Goal: Task Accomplishment & Management: Complete application form

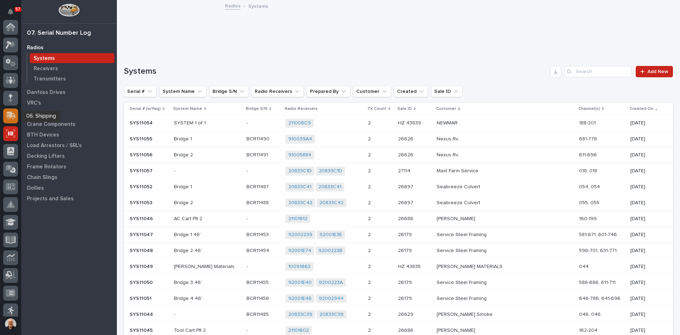
click at [10, 117] on icon at bounding box center [11, 115] width 9 height 7
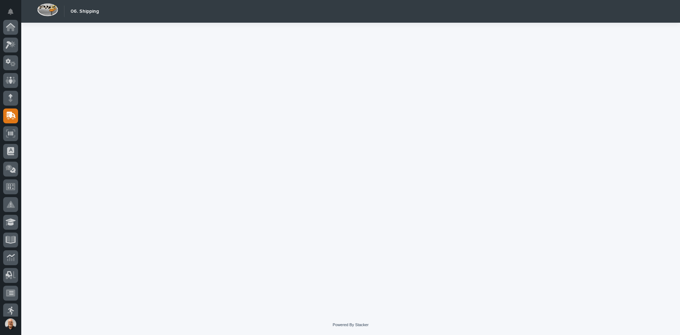
scroll to position [89, 0]
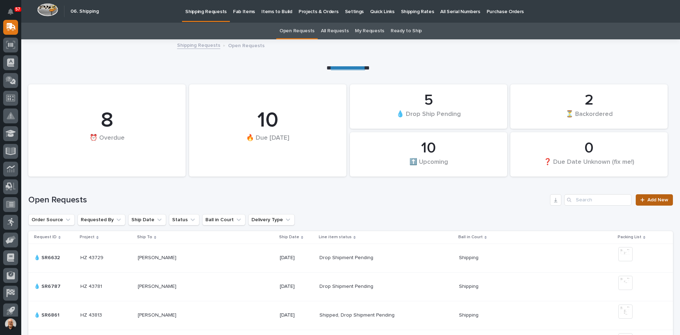
click at [650, 199] on span "Add New" at bounding box center [658, 199] width 21 height 5
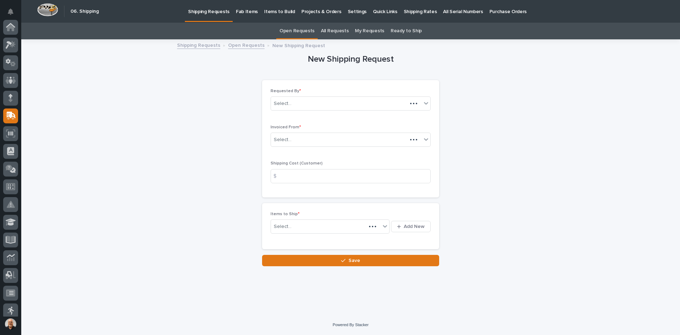
scroll to position [89, 0]
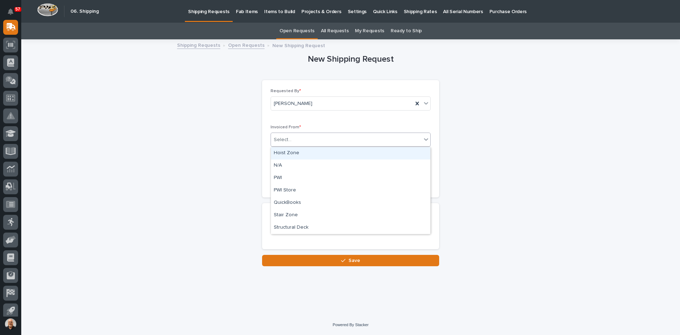
click at [309, 139] on div "Select..." at bounding box center [346, 140] width 151 height 12
click at [292, 202] on div "QuickBooks" at bounding box center [350, 203] width 159 height 12
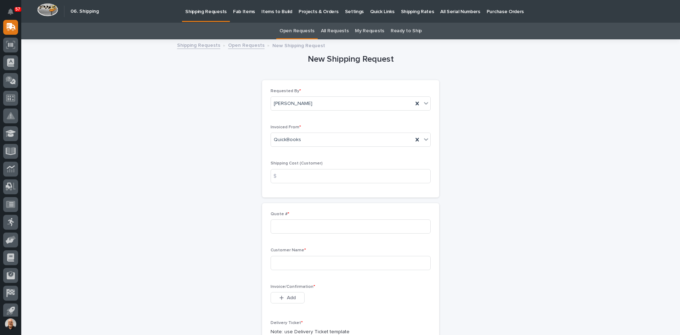
click at [281, 175] on div "$" at bounding box center [278, 176] width 14 height 14
click at [294, 175] on input at bounding box center [351, 176] width 160 height 14
type input "22.00"
click at [281, 229] on input at bounding box center [351, 226] width 160 height 14
type input "136892"
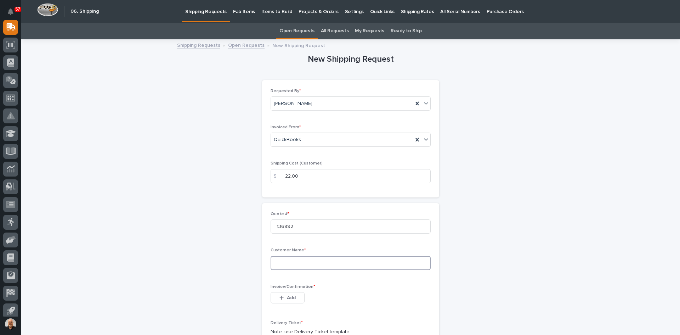
click at [286, 265] on input at bounding box center [351, 263] width 160 height 14
type input "m"
type input "MANE INC."
click at [290, 295] on span "Add" at bounding box center [291, 297] width 9 height 6
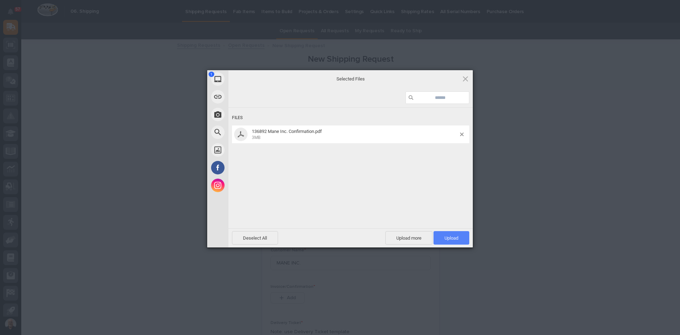
click at [454, 237] on span "Upload 1" at bounding box center [452, 237] width 14 height 5
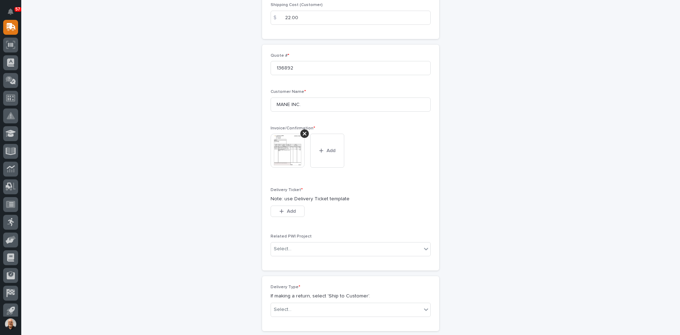
scroll to position [177, 0]
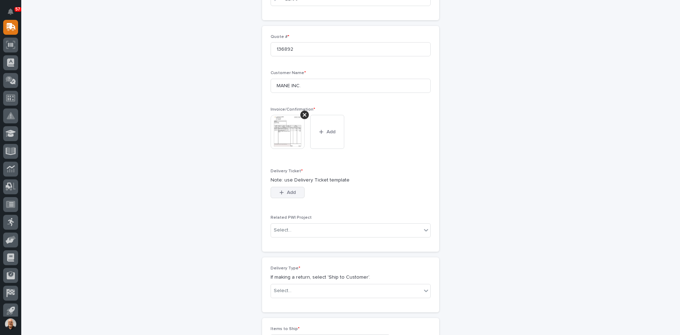
click at [293, 193] on span "Add" at bounding box center [291, 192] width 9 height 6
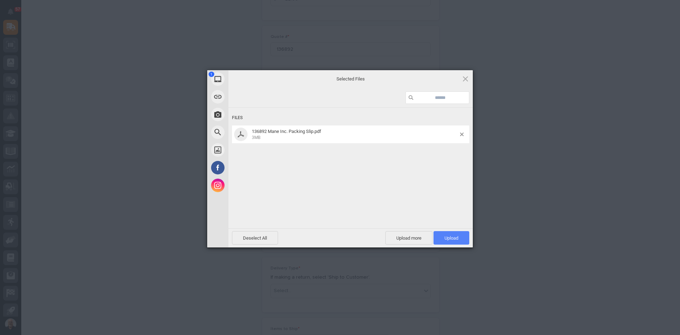
click at [452, 232] on span "Upload 1" at bounding box center [452, 237] width 36 height 13
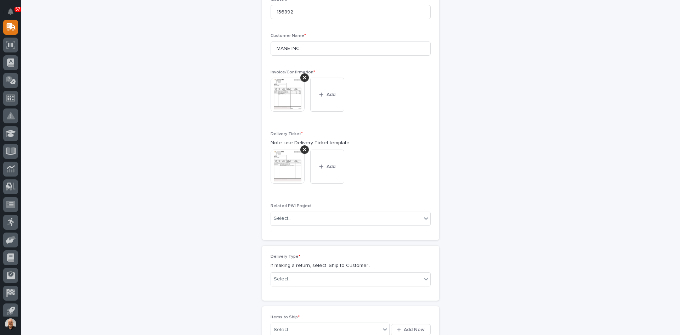
scroll to position [225, 0]
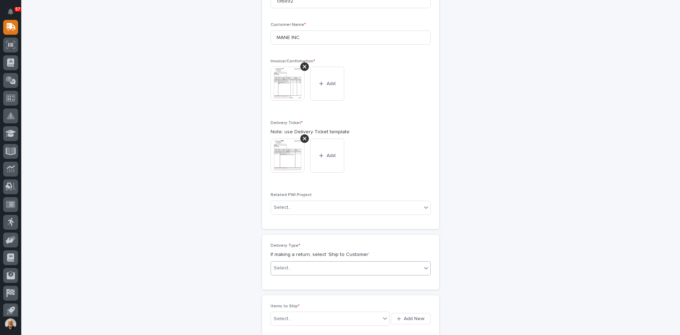
click at [295, 268] on div "Select..." at bounding box center [346, 268] width 151 height 12
click at [293, 280] on div "Ship to Customer" at bounding box center [348, 282] width 159 height 12
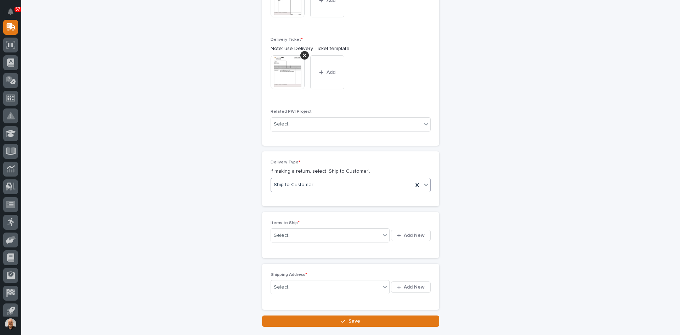
scroll to position [323, 0]
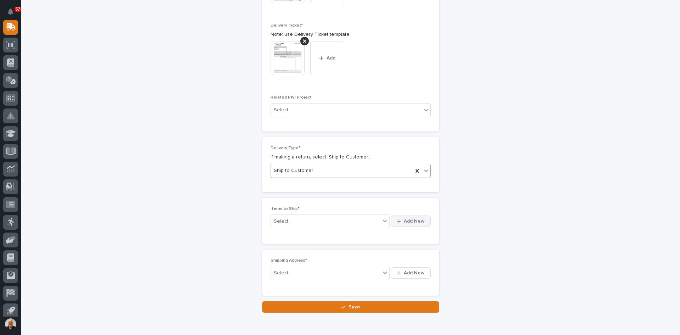
click at [414, 221] on span "Add New" at bounding box center [414, 221] width 21 height 6
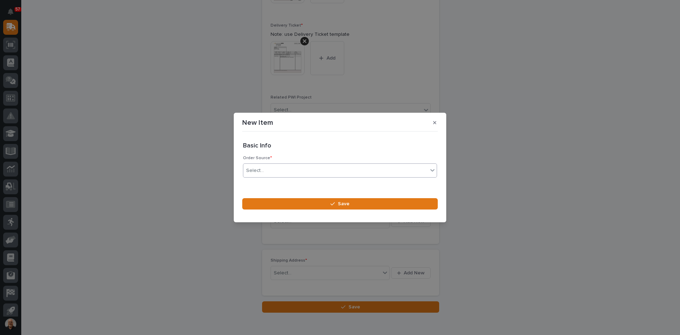
click at [273, 171] on div "Select..." at bounding box center [335, 171] width 185 height 12
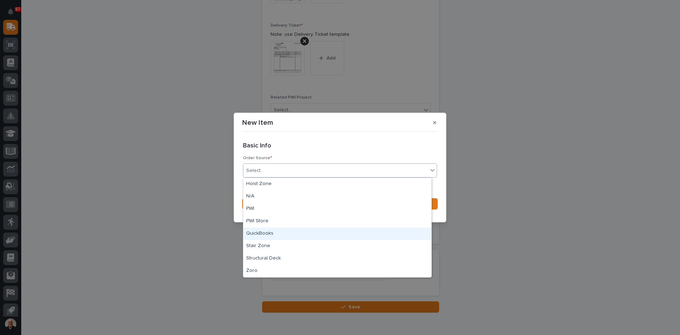
click at [264, 237] on div "QuickBooks" at bounding box center [337, 233] width 188 height 12
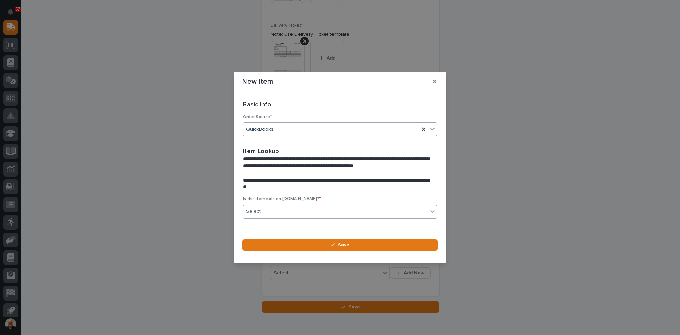
click at [273, 210] on div "Select..." at bounding box center [335, 212] width 185 height 12
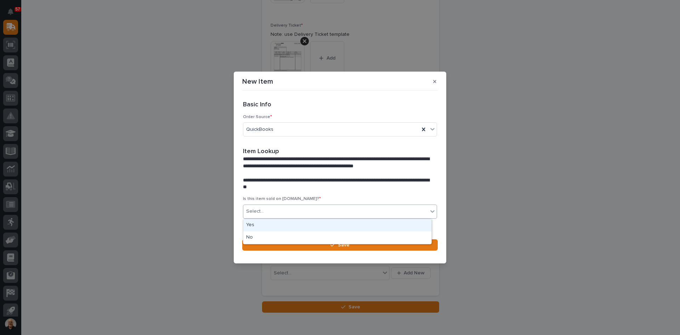
click at [264, 225] on div "Yes" at bounding box center [337, 225] width 188 height 12
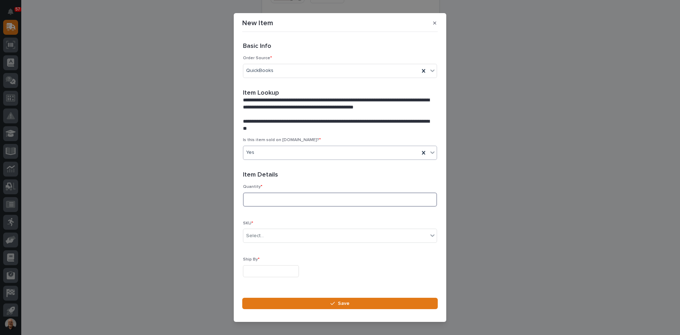
click at [254, 199] on input at bounding box center [340, 199] width 194 height 14
type input "3"
click at [266, 238] on div "Select..." at bounding box center [335, 236] width 185 height 12
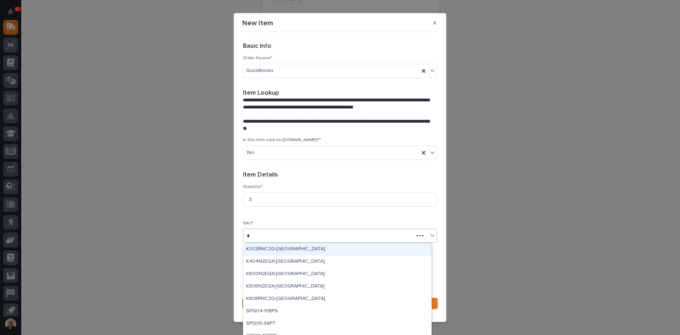
type input "**"
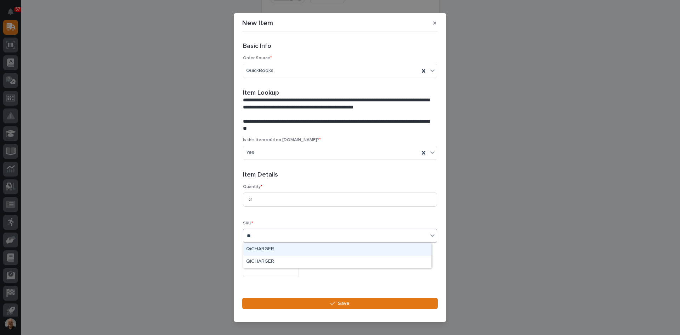
click at [264, 249] on div "QiCHARGER" at bounding box center [337, 249] width 188 height 12
click at [257, 268] on input "text" at bounding box center [271, 271] width 56 height 12
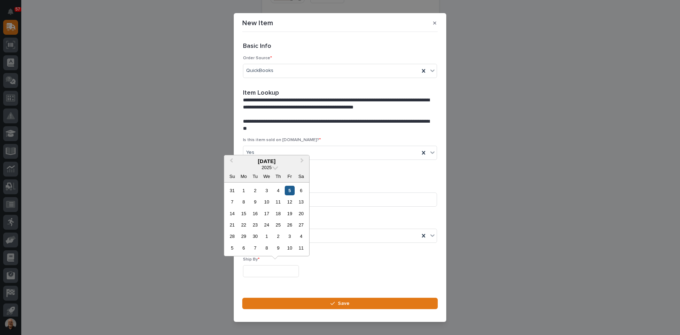
click at [287, 190] on div "5" at bounding box center [290, 191] width 10 height 10
type input "**********"
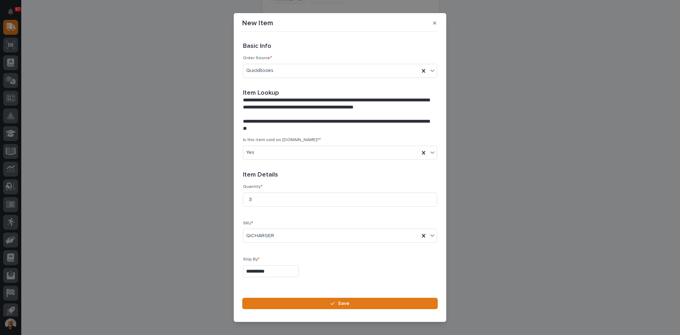
scroll to position [19, 0]
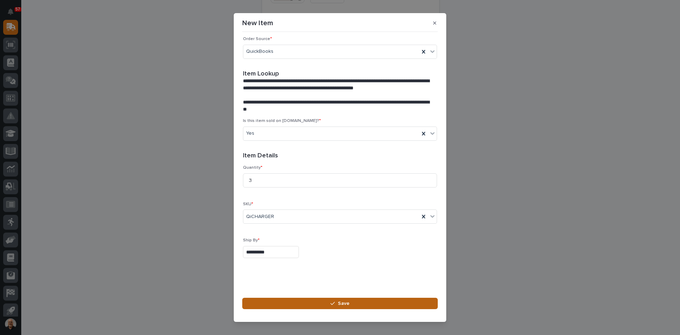
click at [346, 300] on span "Save" at bounding box center [344, 303] width 12 height 6
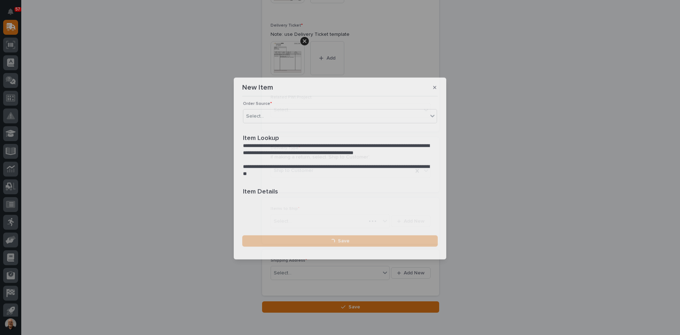
scroll to position [0, 0]
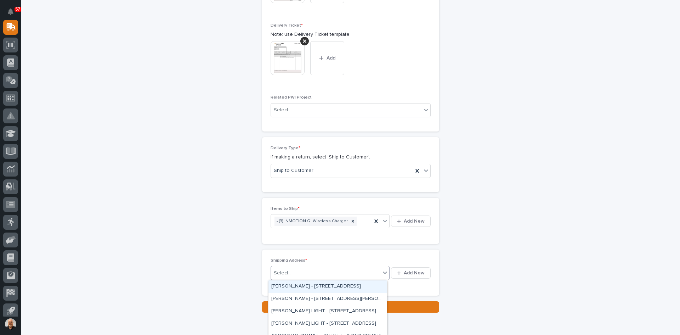
click at [341, 272] on div "Select..." at bounding box center [325, 273] width 109 height 12
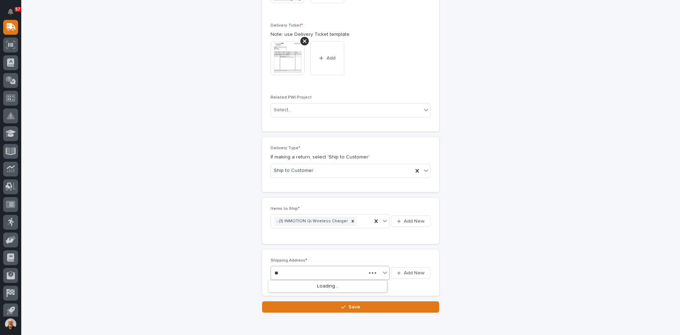
type input "*"
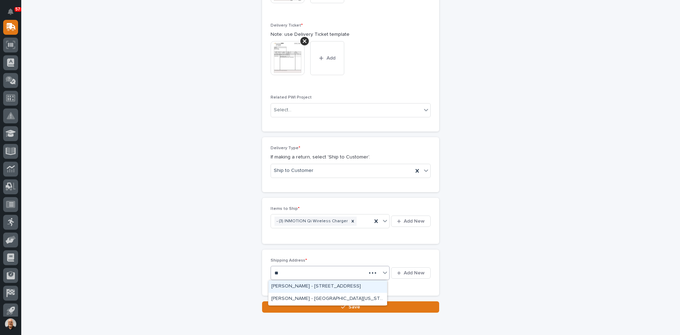
type input "*"
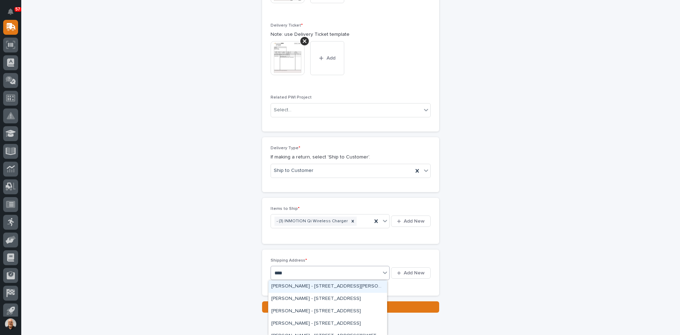
type input "*****"
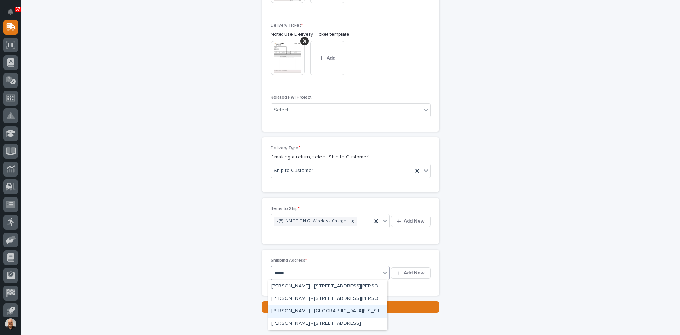
click at [315, 310] on div "[PERSON_NAME] - [GEOGRAPHIC_DATA][US_STATE]" at bounding box center [328, 311] width 119 height 12
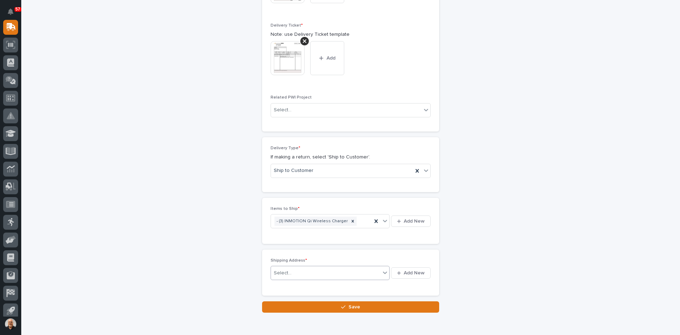
scroll to position [329, 0]
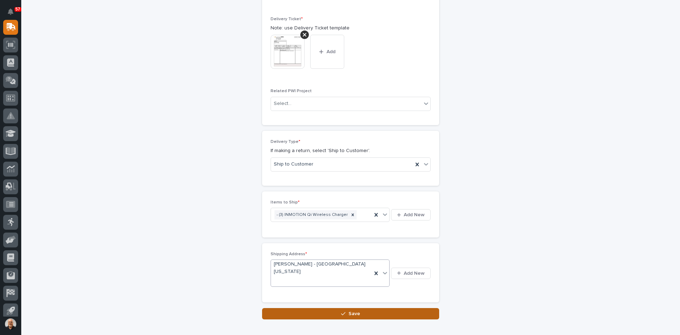
click at [358, 314] on button "Save" at bounding box center [350, 313] width 177 height 11
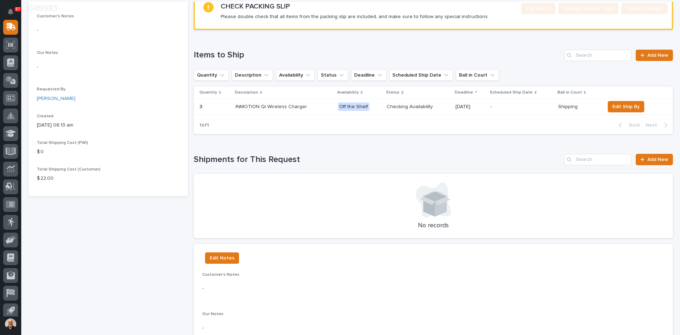
scroll to position [213, 0]
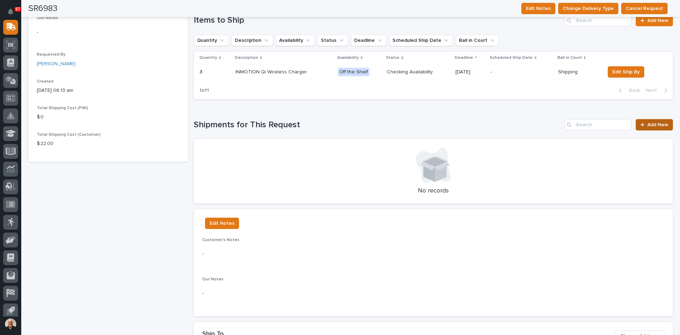
click at [649, 126] on span "Add New" at bounding box center [658, 124] width 21 height 5
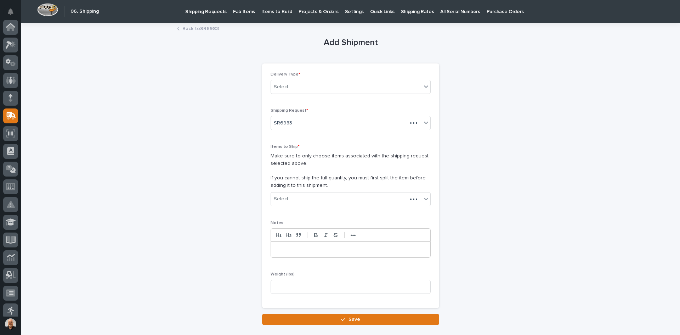
scroll to position [89, 0]
click at [306, 88] on div "Select..." at bounding box center [346, 87] width 151 height 12
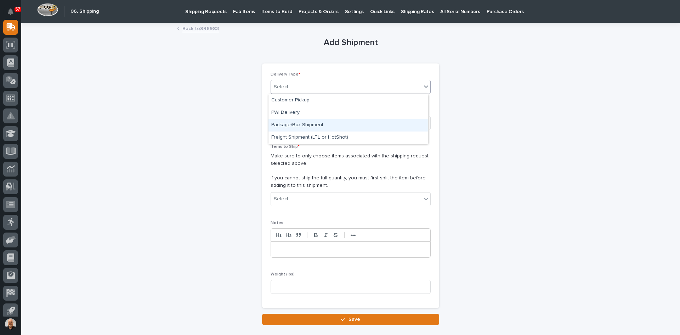
click at [300, 122] on div "Package/Box Shipment" at bounding box center [348, 125] width 159 height 12
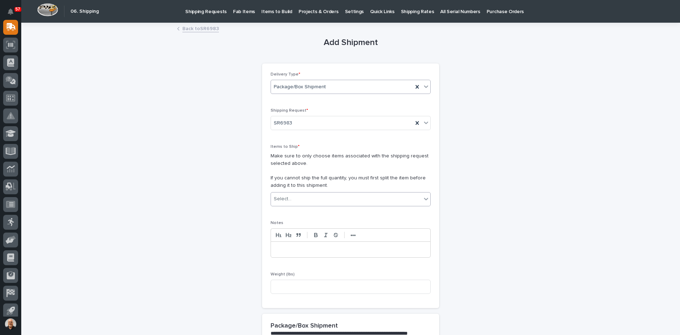
click at [299, 200] on div "Select..." at bounding box center [346, 199] width 151 height 12
type input "****"
click at [281, 284] on input at bounding box center [351, 287] width 160 height 14
type input "2"
click at [325, 195] on div "Select..." at bounding box center [346, 199] width 151 height 12
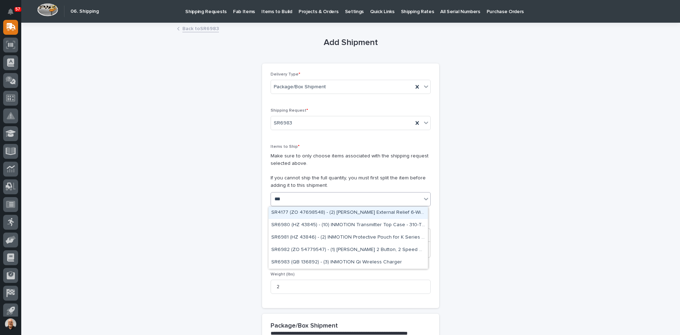
type input "****"
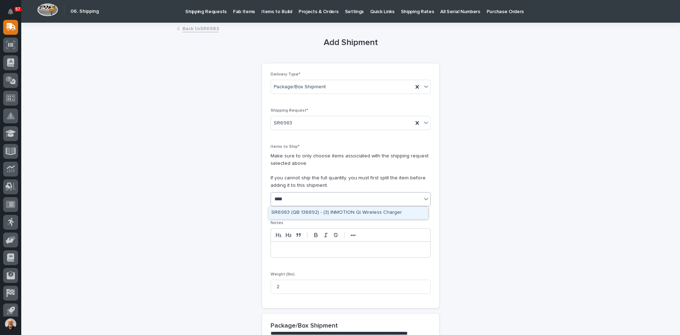
click at [317, 212] on div "SR6983 (QB 136892) - (3) INMOTION Qi Wireless Charger" at bounding box center [348, 213] width 159 height 12
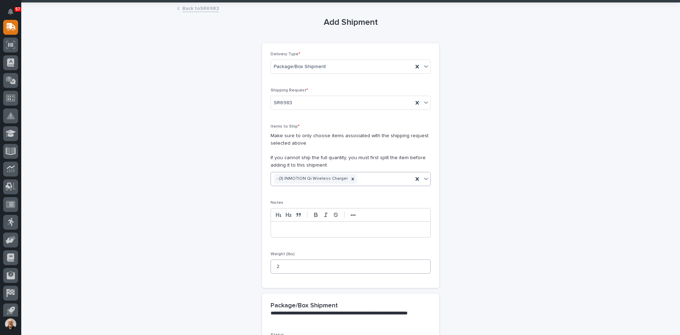
scroll to position [106, 0]
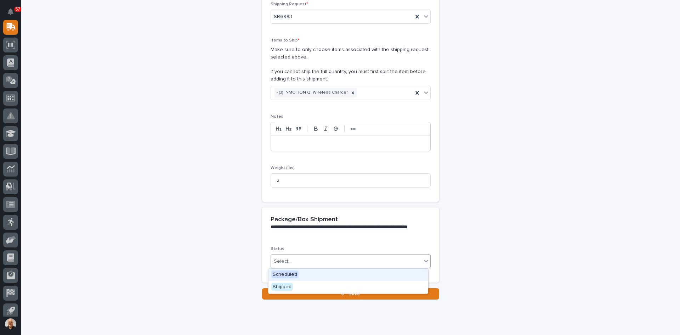
click at [299, 259] on div "Select..." at bounding box center [346, 261] width 151 height 12
click at [282, 287] on span "Shipped" at bounding box center [282, 287] width 22 height 8
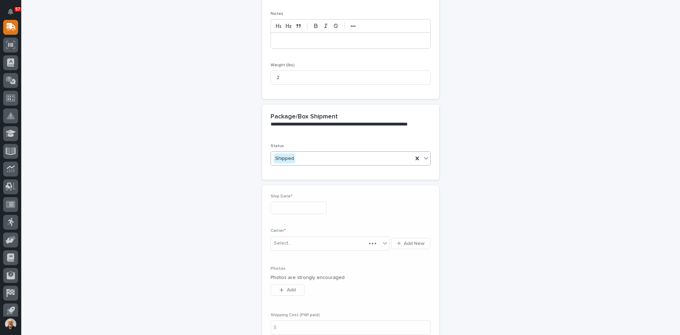
scroll to position [227, 0]
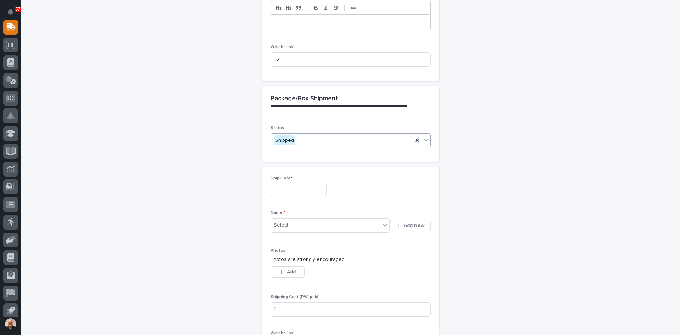
click at [281, 189] on input "text" at bounding box center [299, 190] width 56 height 12
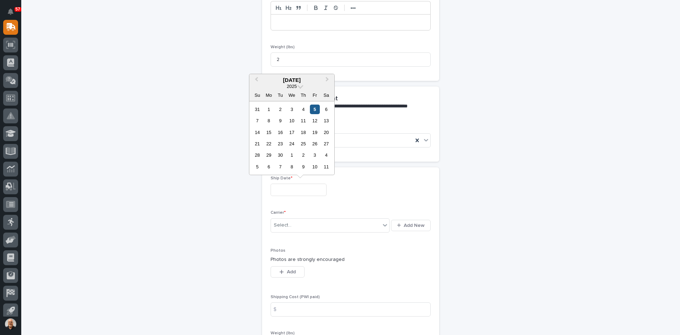
click at [314, 107] on div "5" at bounding box center [315, 110] width 10 height 10
type input "**********"
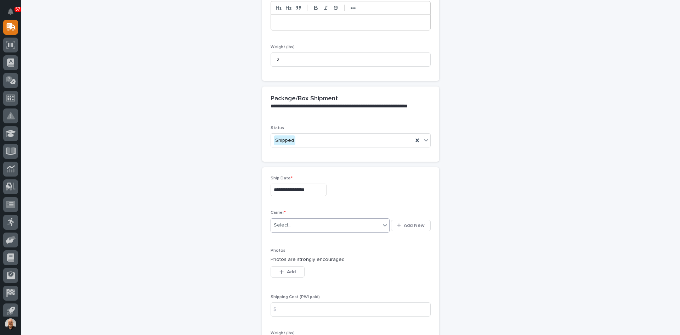
click at [286, 226] on div "Select..." at bounding box center [283, 224] width 18 height 7
type input "***"
click at [280, 238] on div "UPS" at bounding box center [328, 239] width 119 height 12
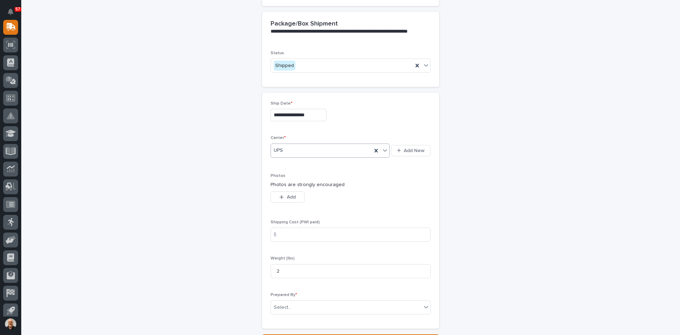
scroll to position [333, 0]
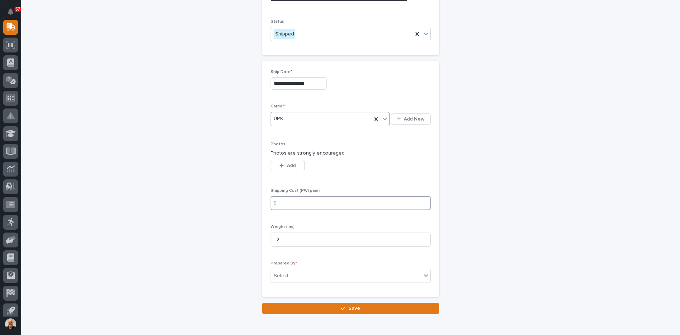
click at [283, 204] on input at bounding box center [351, 203] width 160 height 14
type input "10.12"
click at [304, 273] on div "Select..." at bounding box center [346, 276] width 151 height 12
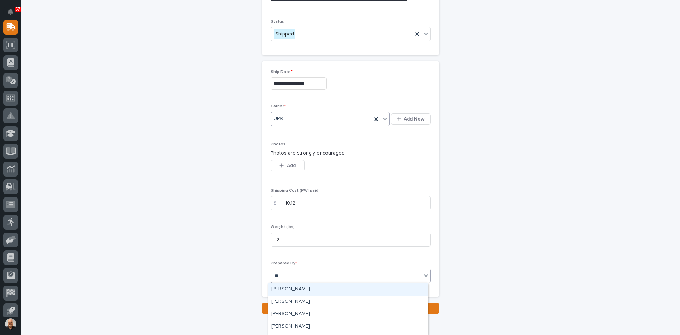
type input "***"
click at [299, 285] on div "[PERSON_NAME]" at bounding box center [348, 289] width 159 height 12
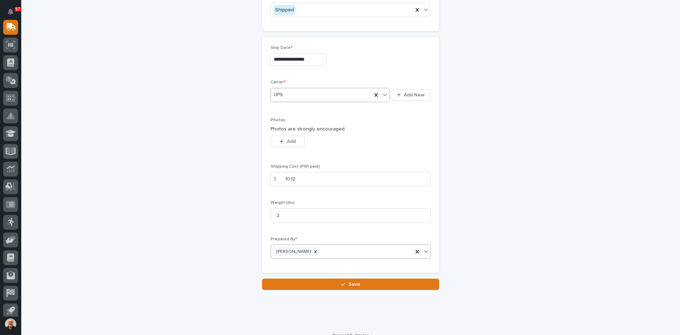
scroll to position [368, 0]
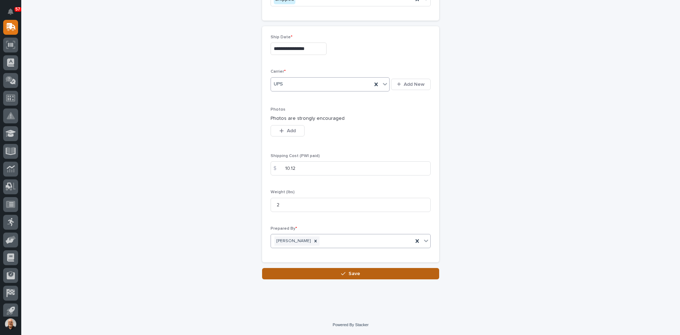
click at [356, 274] on span "Save" at bounding box center [355, 273] width 12 height 6
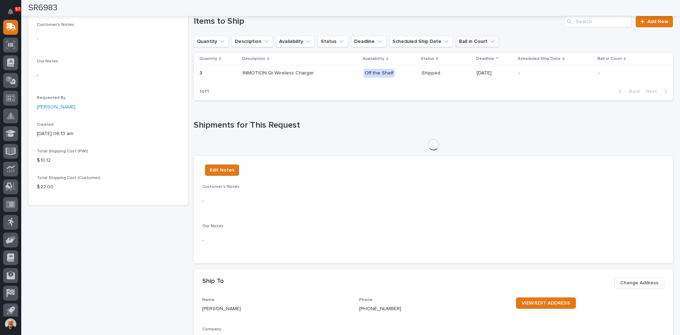
scroll to position [175, 0]
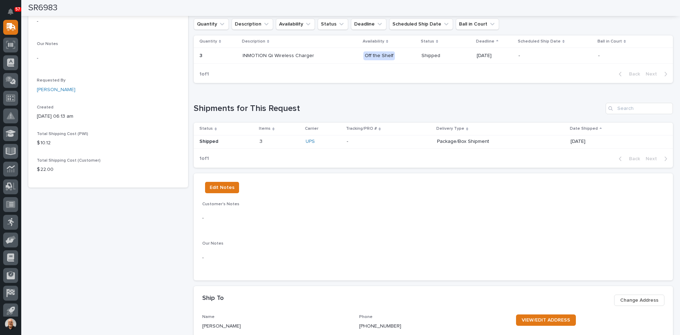
click at [410, 140] on p at bounding box center [389, 142] width 85 height 6
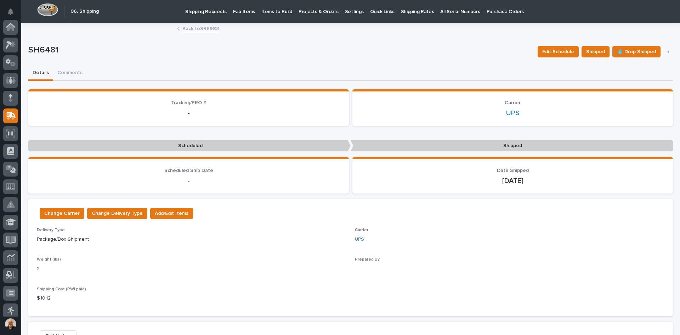
scroll to position [89, 0]
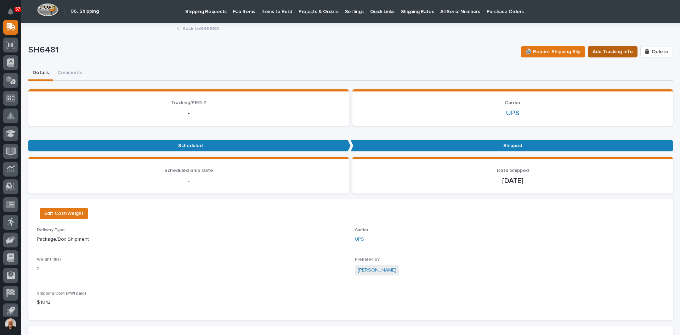
click at [607, 50] on span "Add Tracking Info" at bounding box center [613, 51] width 40 height 9
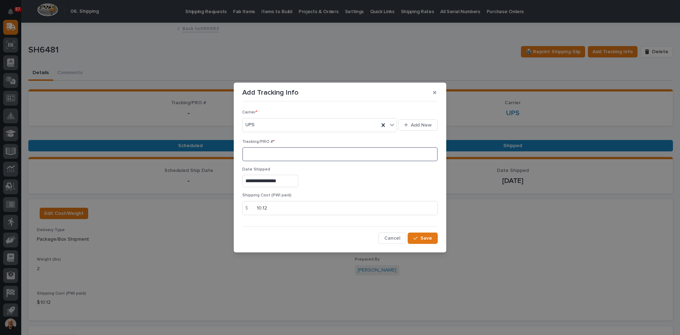
paste input "1Z831R2E0391634386"
type input "1Z831R2E0391634386"
click at [426, 238] on span "Save" at bounding box center [427, 238] width 12 height 6
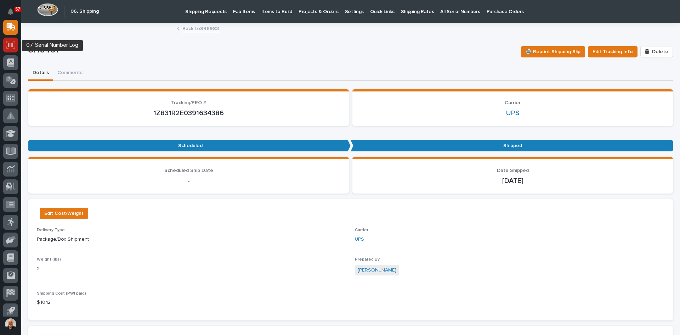
click at [11, 46] on icon at bounding box center [10, 45] width 5 height 4
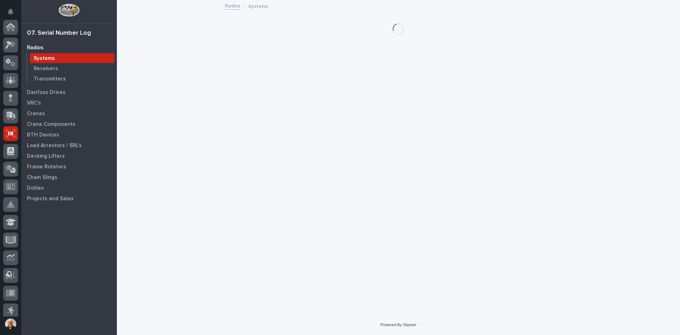
scroll to position [106, 0]
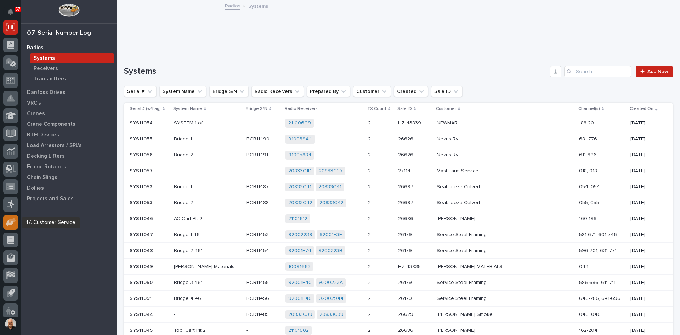
click at [9, 219] on icon at bounding box center [11, 222] width 10 height 8
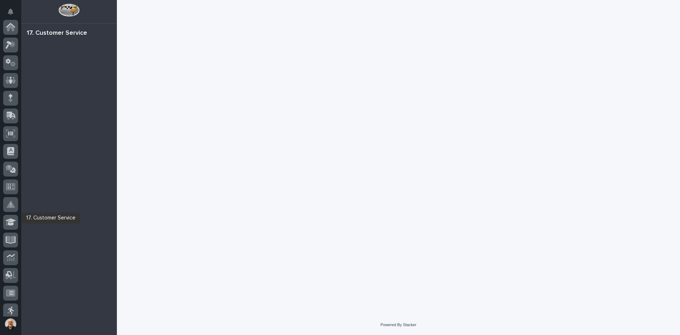
scroll to position [111, 0]
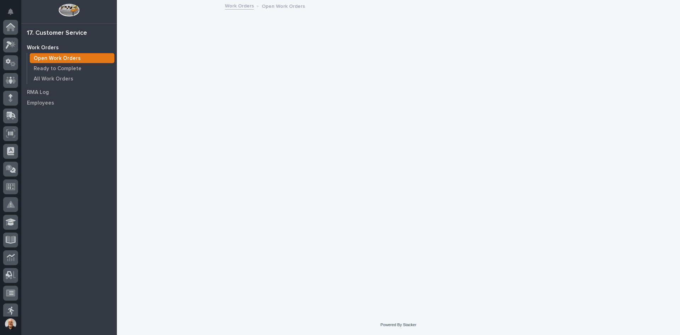
scroll to position [111, 0]
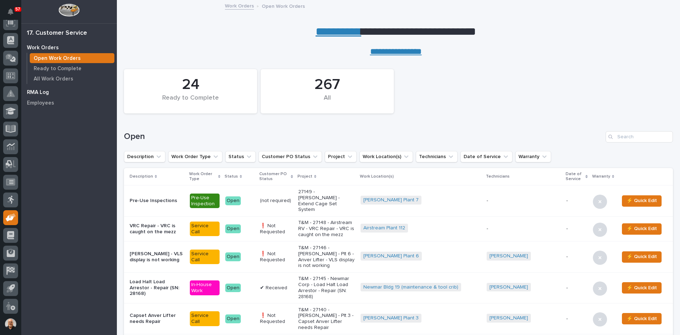
click at [38, 90] on p "RMA Log" at bounding box center [38, 92] width 22 height 6
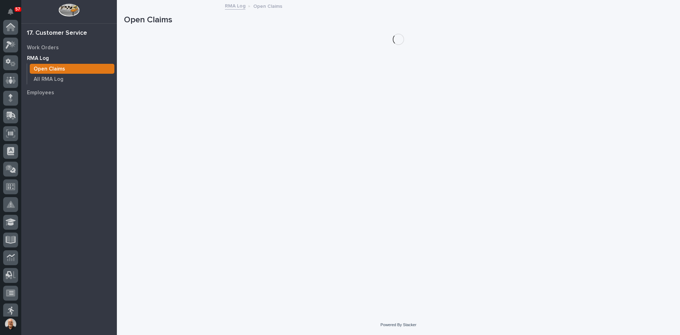
scroll to position [111, 0]
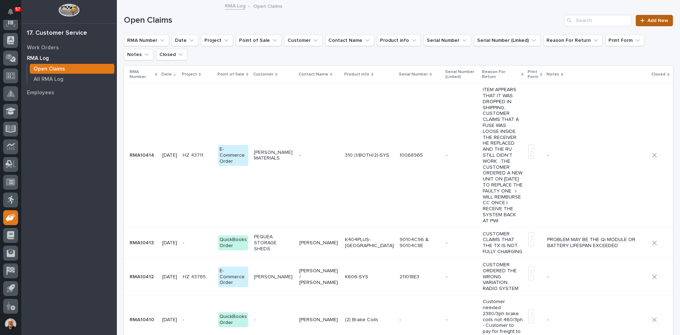
click at [654, 21] on span "Add New" at bounding box center [658, 20] width 21 height 5
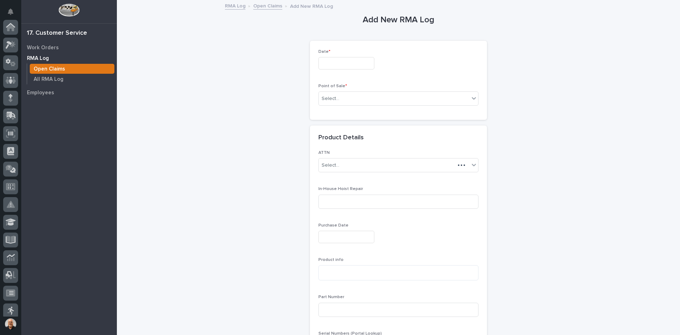
scroll to position [111, 0]
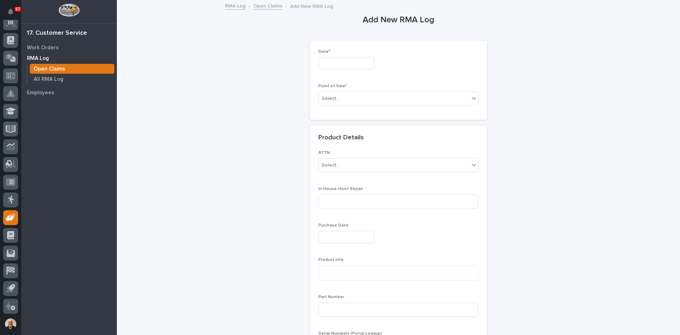
click at [325, 67] on input "text" at bounding box center [347, 63] width 56 height 12
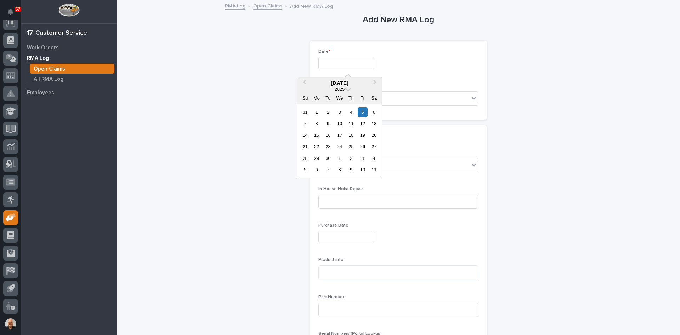
click at [362, 109] on div "5" at bounding box center [363, 112] width 10 height 10
type input "********"
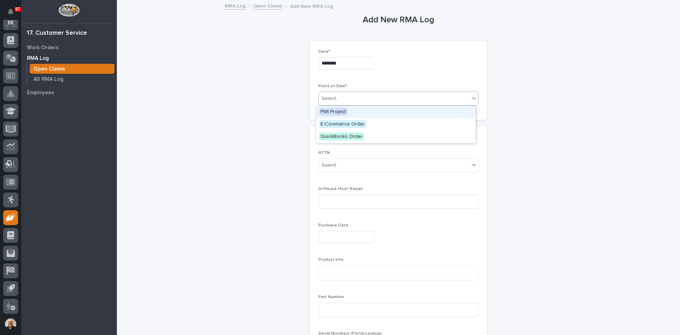
click at [340, 99] on div "Select..." at bounding box center [394, 99] width 151 height 12
click at [343, 124] on span "E-Commerce Order" at bounding box center [342, 124] width 47 height 8
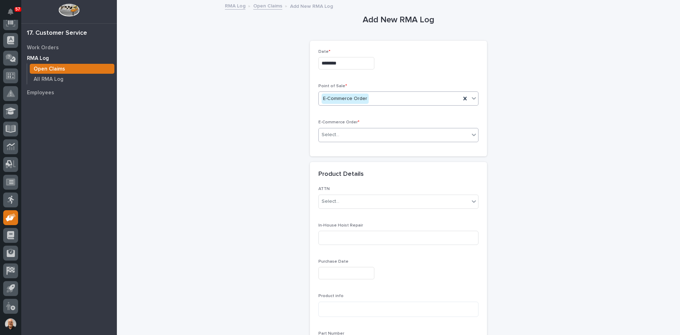
click at [336, 133] on div "Select..." at bounding box center [394, 135] width 151 height 12
type input "*****"
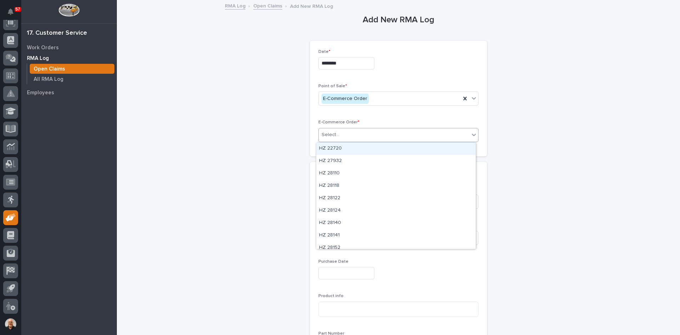
click at [346, 135] on div "Select..." at bounding box center [394, 135] width 151 height 12
type input "*****"
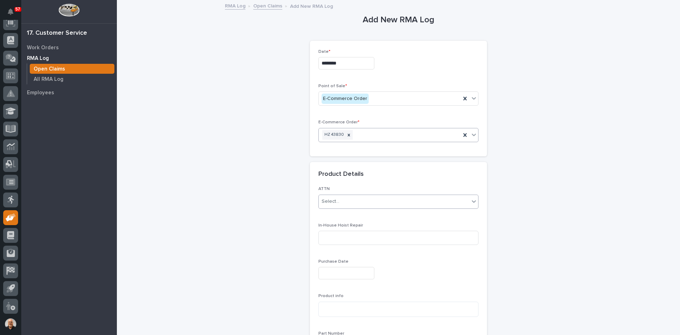
click at [340, 203] on div "Select..." at bounding box center [394, 202] width 151 height 12
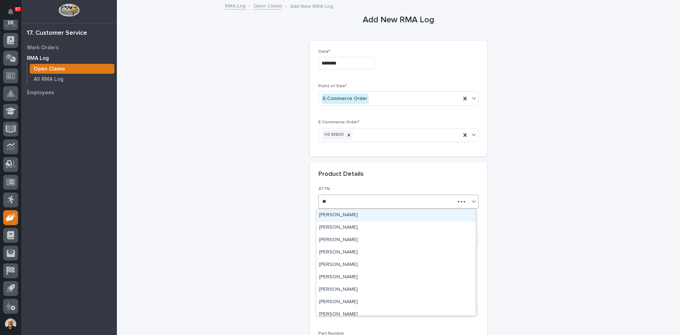
type input "***"
click at [342, 215] on div "[PERSON_NAME]" at bounding box center [395, 215] width 159 height 12
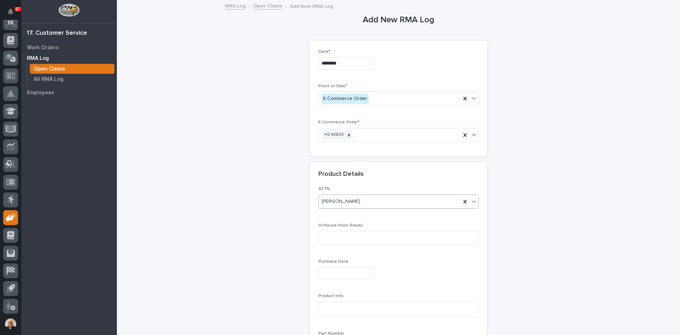
click at [336, 272] on input "text" at bounding box center [347, 273] width 56 height 12
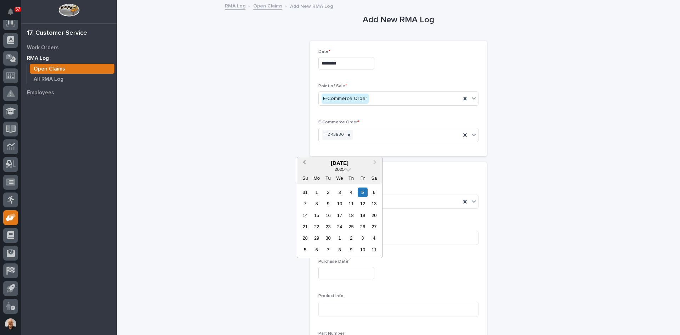
click at [303, 161] on button "Previous Month" at bounding box center [303, 163] width 11 height 11
click at [353, 236] on div "28" at bounding box center [352, 238] width 10 height 10
type input "**********"
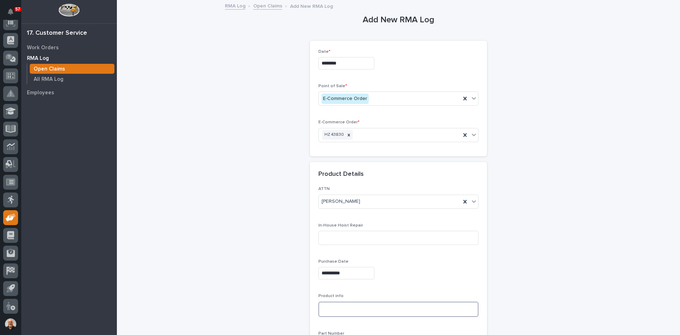
click at [324, 307] on textarea at bounding box center [399, 309] width 160 height 15
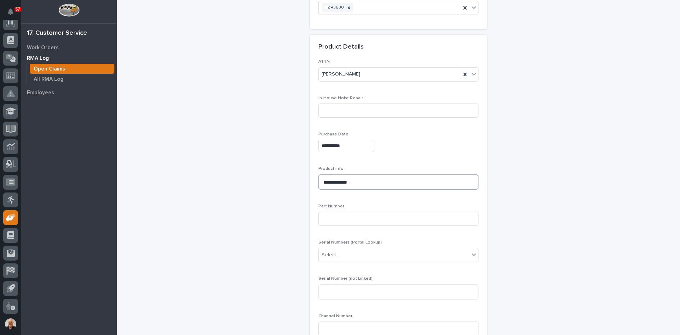
scroll to position [177, 0]
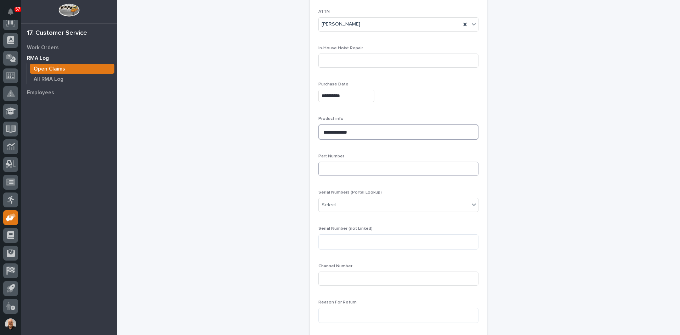
type textarea "**********"
click at [328, 169] on input at bounding box center [399, 169] width 160 height 14
type input "IMC260-[GEOGRAPHIC_DATA]"
click at [336, 243] on textarea at bounding box center [399, 241] width 160 height 15
type textarea "********"
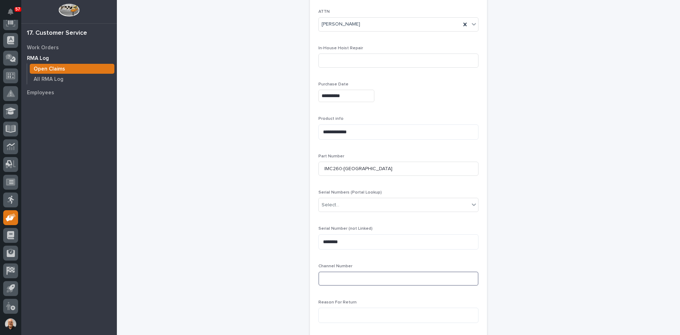
click at [332, 276] on input at bounding box center [399, 278] width 160 height 14
type input "021"
click at [330, 279] on textarea at bounding box center [399, 279] width 160 height 15
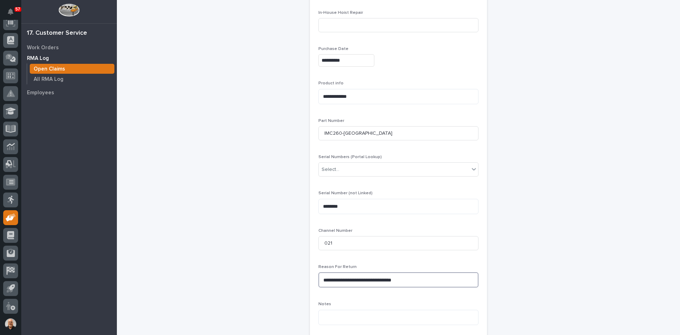
click at [419, 278] on textarea "**********" at bounding box center [399, 279] width 160 height 15
click at [430, 280] on textarea "**********" at bounding box center [399, 279] width 160 height 15
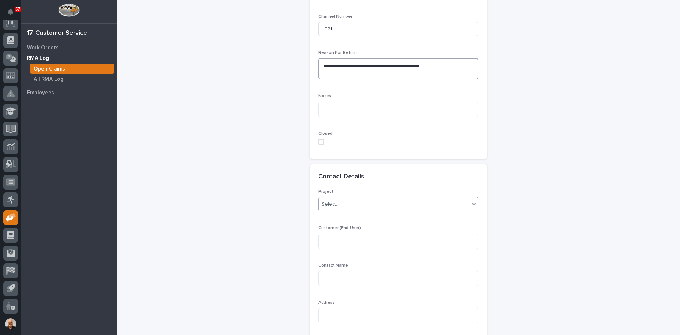
scroll to position [461, 0]
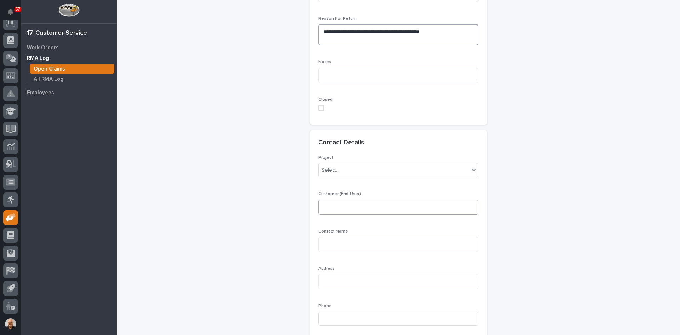
type textarea "**********"
click at [325, 203] on textarea at bounding box center [399, 206] width 160 height 15
type textarea "**********"
click at [341, 241] on textarea at bounding box center [399, 244] width 160 height 15
type textarea "**********"
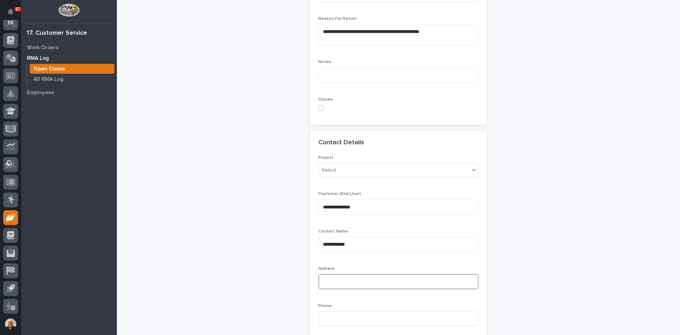
paste textarea "**********"
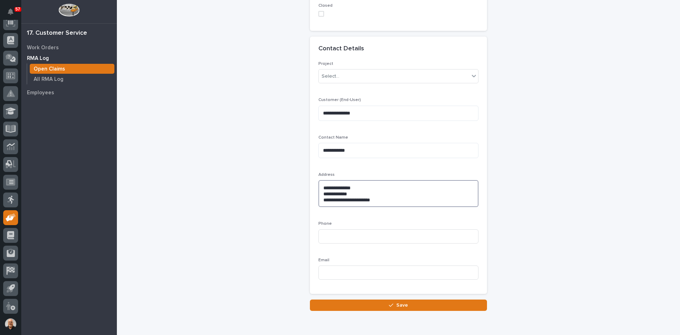
scroll to position [567, 0]
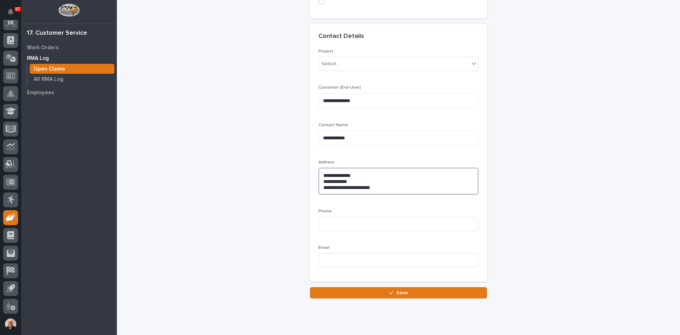
type textarea "**********"
paste input "[PHONE_NUMBER]"
type input "[PHONE_NUMBER]"
click at [327, 258] on input at bounding box center [399, 260] width 160 height 14
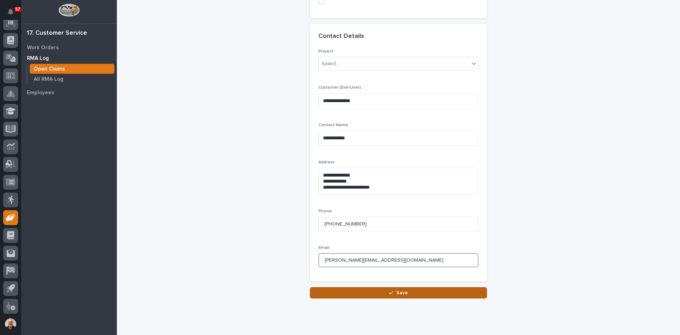
type input "[PERSON_NAME][EMAIL_ADDRESS][DOMAIN_NAME]"
click at [398, 290] on span "Save" at bounding box center [402, 292] width 12 height 6
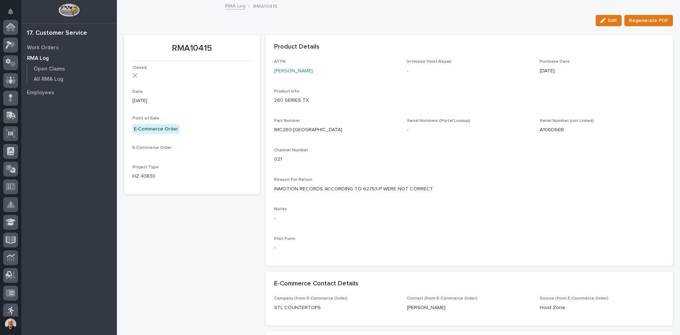
scroll to position [111, 0]
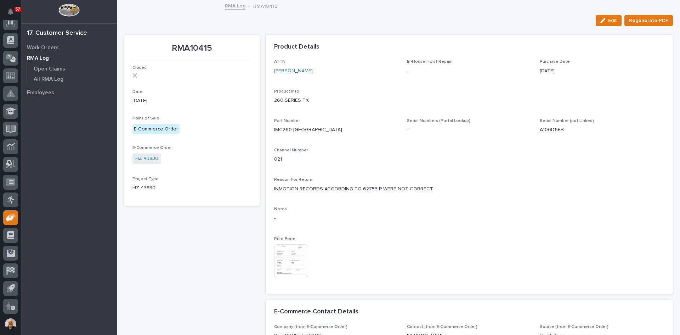
click at [292, 261] on img at bounding box center [291, 261] width 34 height 34
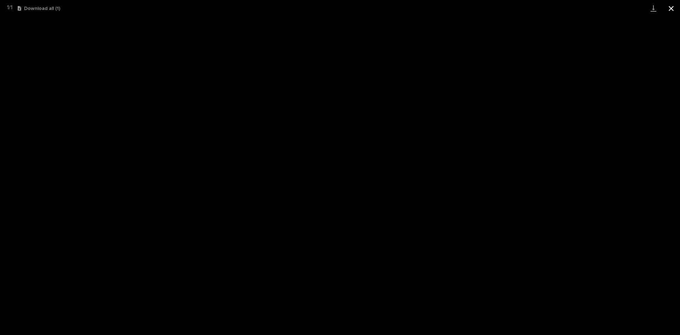
click at [671, 7] on button "Close gallery" at bounding box center [672, 8] width 18 height 17
